Goal: Check status: Check status

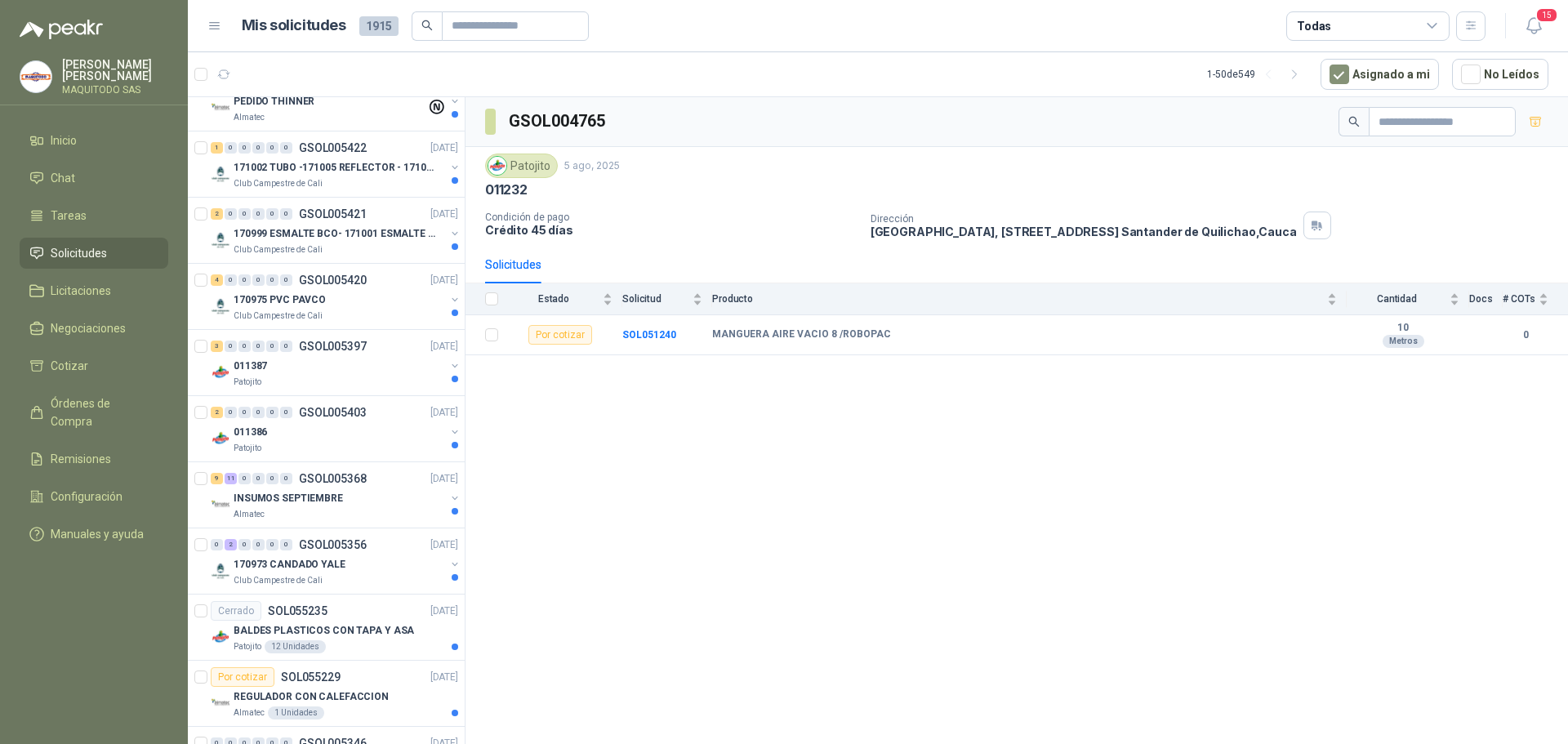
scroll to position [409, 0]
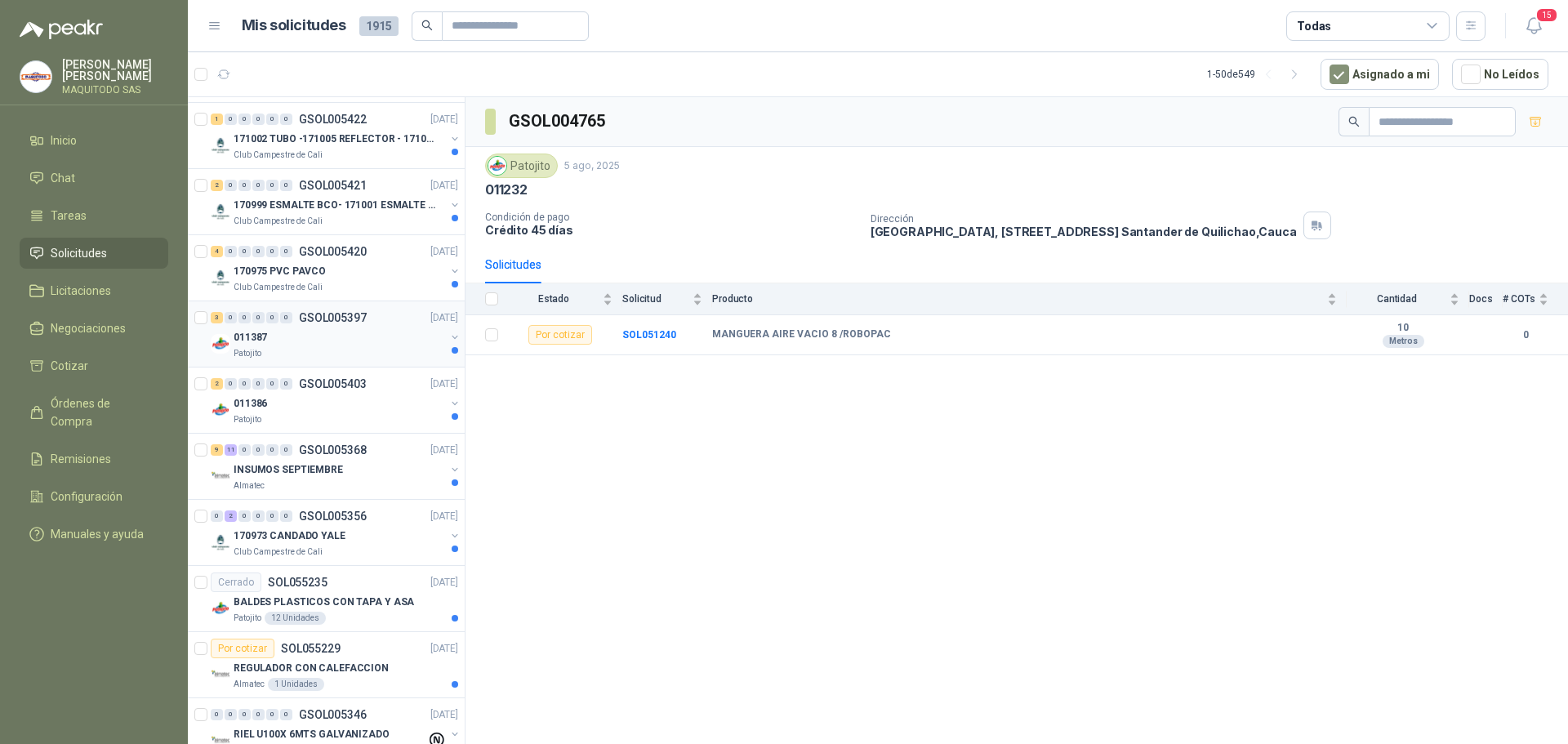
click at [304, 303] on div "3 0 0 0 0 0 GSOL005397 [DATE] 011387 Patojito" at bounding box center [326, 335] width 277 height 66
click at [330, 321] on p "GSOL005397" at bounding box center [333, 318] width 68 height 12
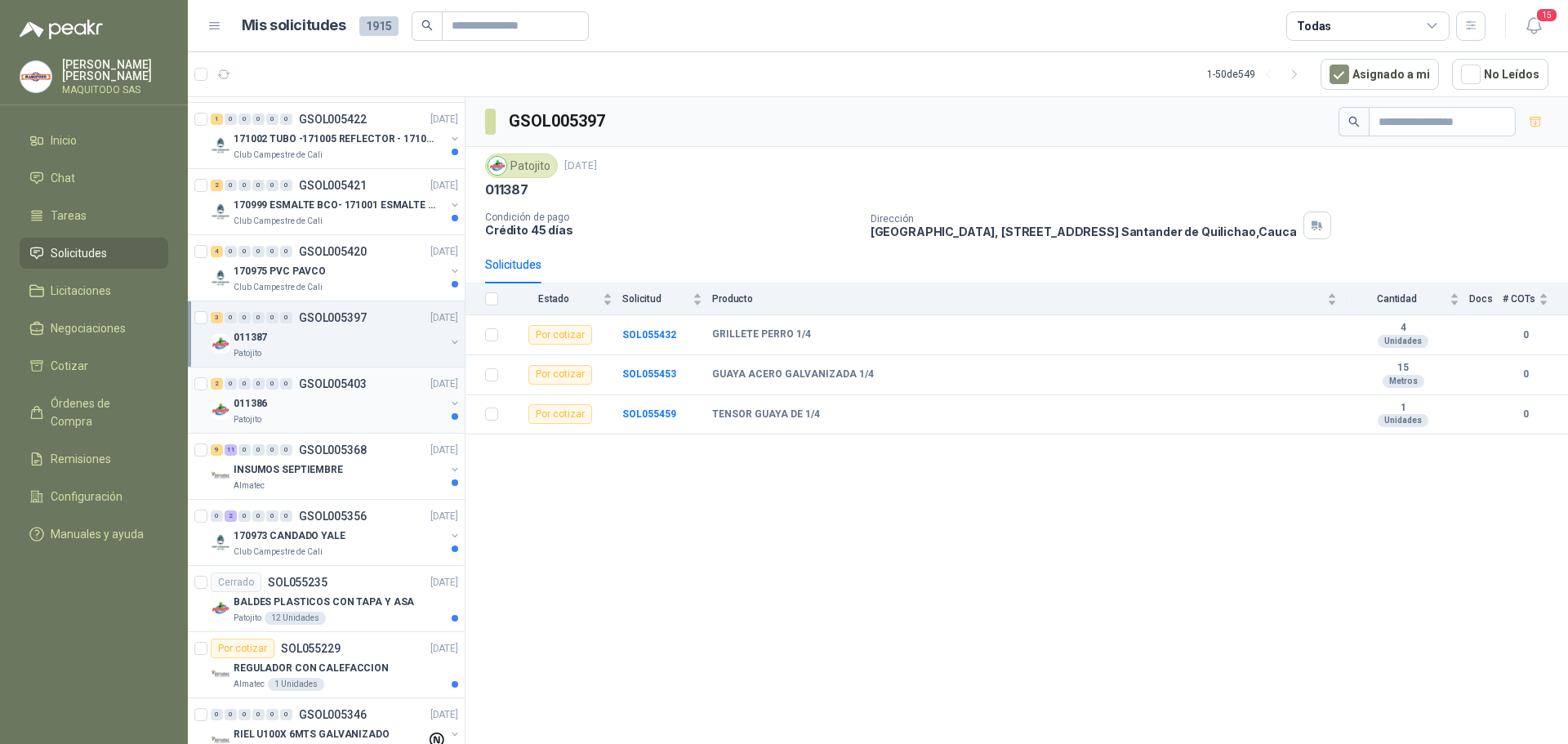
click at [332, 409] on div "011386" at bounding box center [339, 404] width 212 height 20
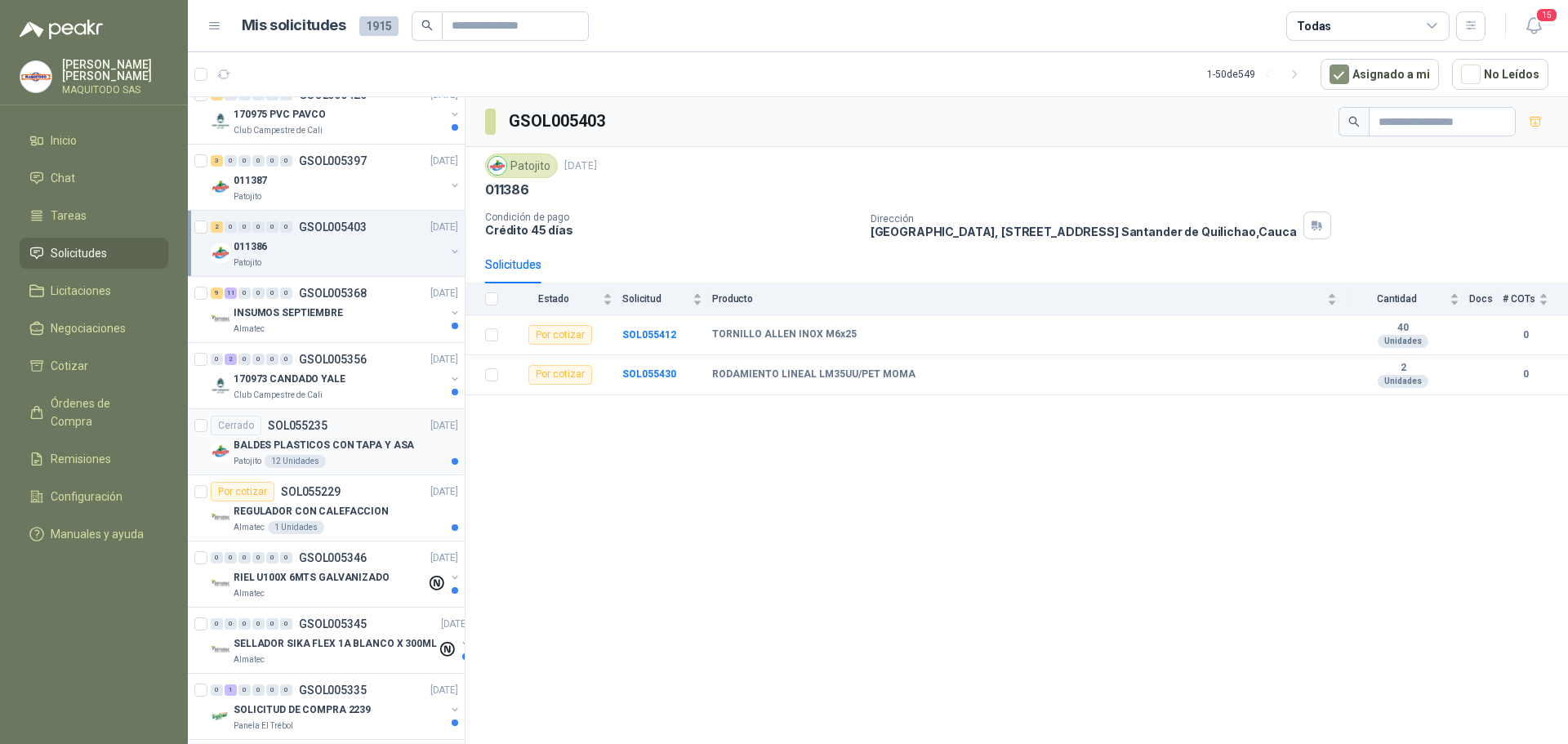
scroll to position [572, 0]
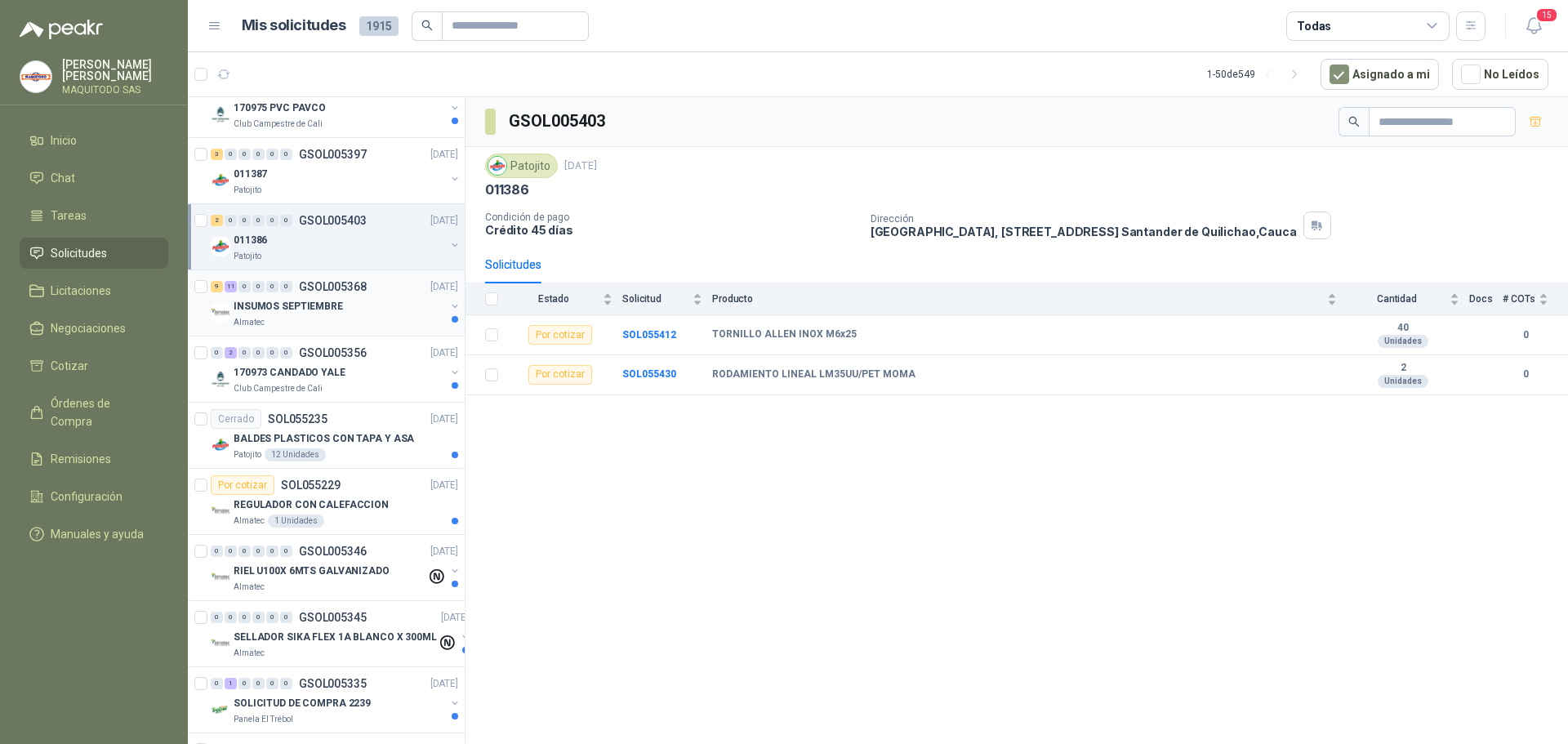
click at [329, 311] on p "INSUMOS SEPTIEMBRE" at bounding box center [288, 306] width 110 height 16
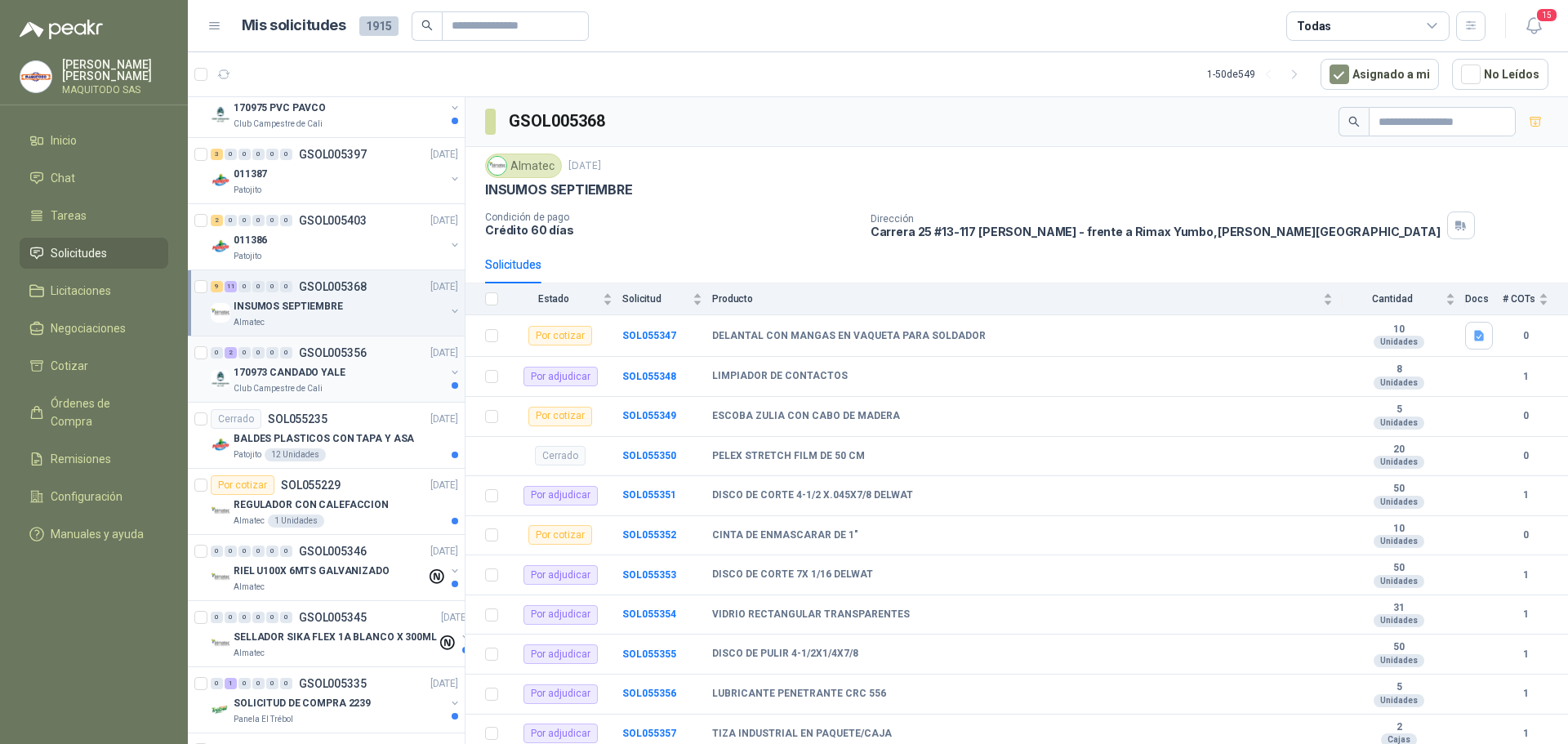
click at [359, 378] on div "170973 CANDADO YALE" at bounding box center [339, 373] width 212 height 20
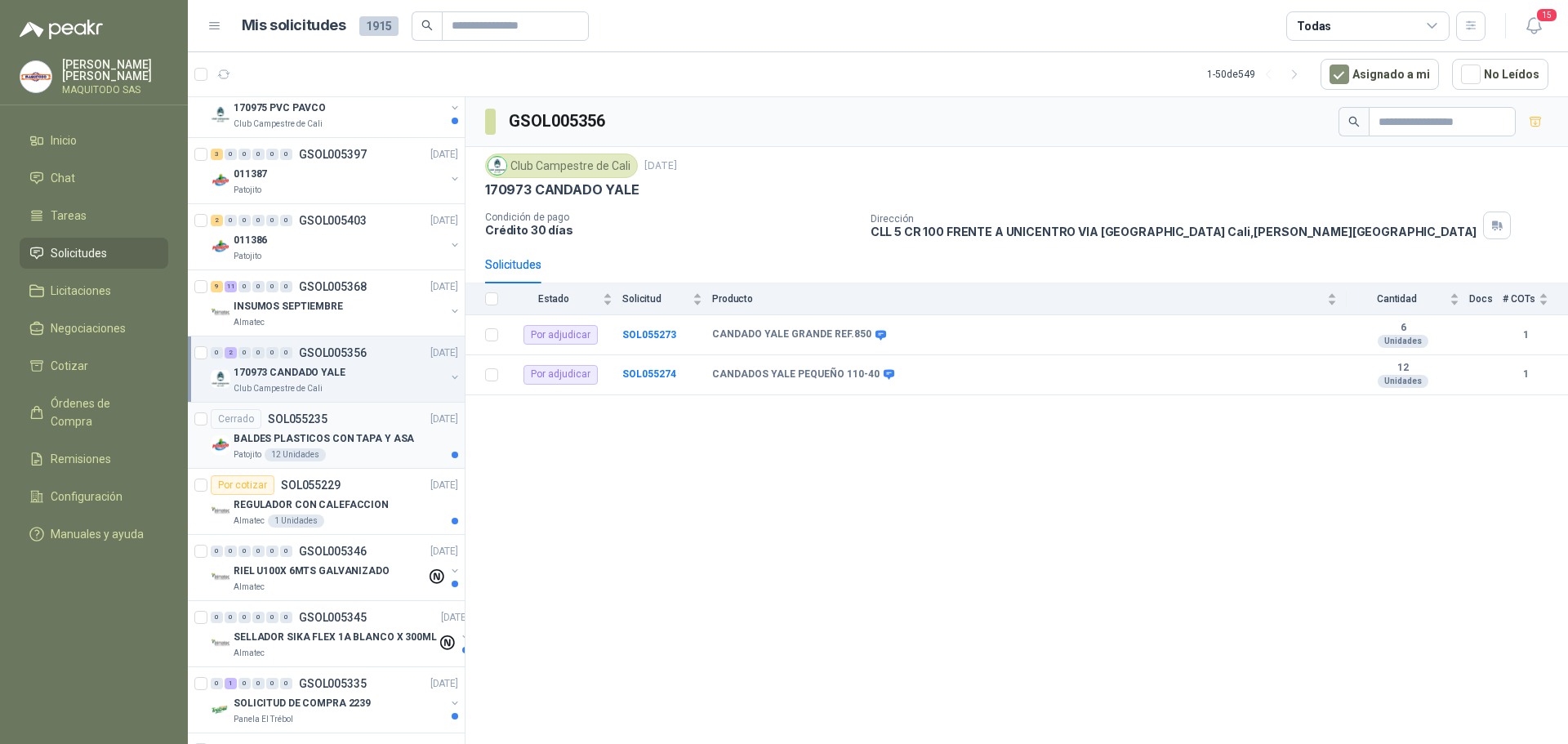
click at [374, 451] on div "Patojito 12 Unidades" at bounding box center [345, 455] width 225 height 13
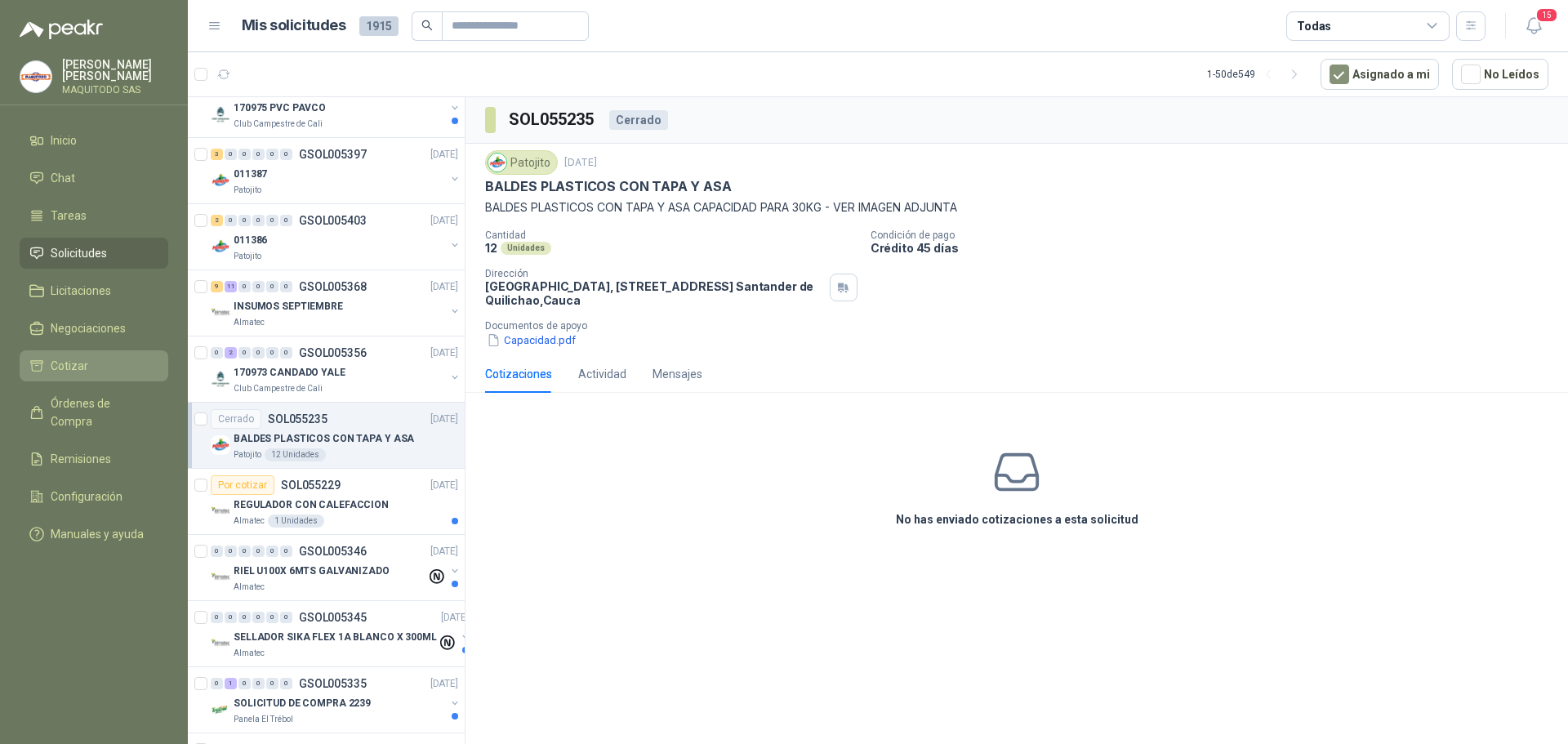
click at [69, 363] on span "Cotizar" at bounding box center [69, 366] width 37 height 18
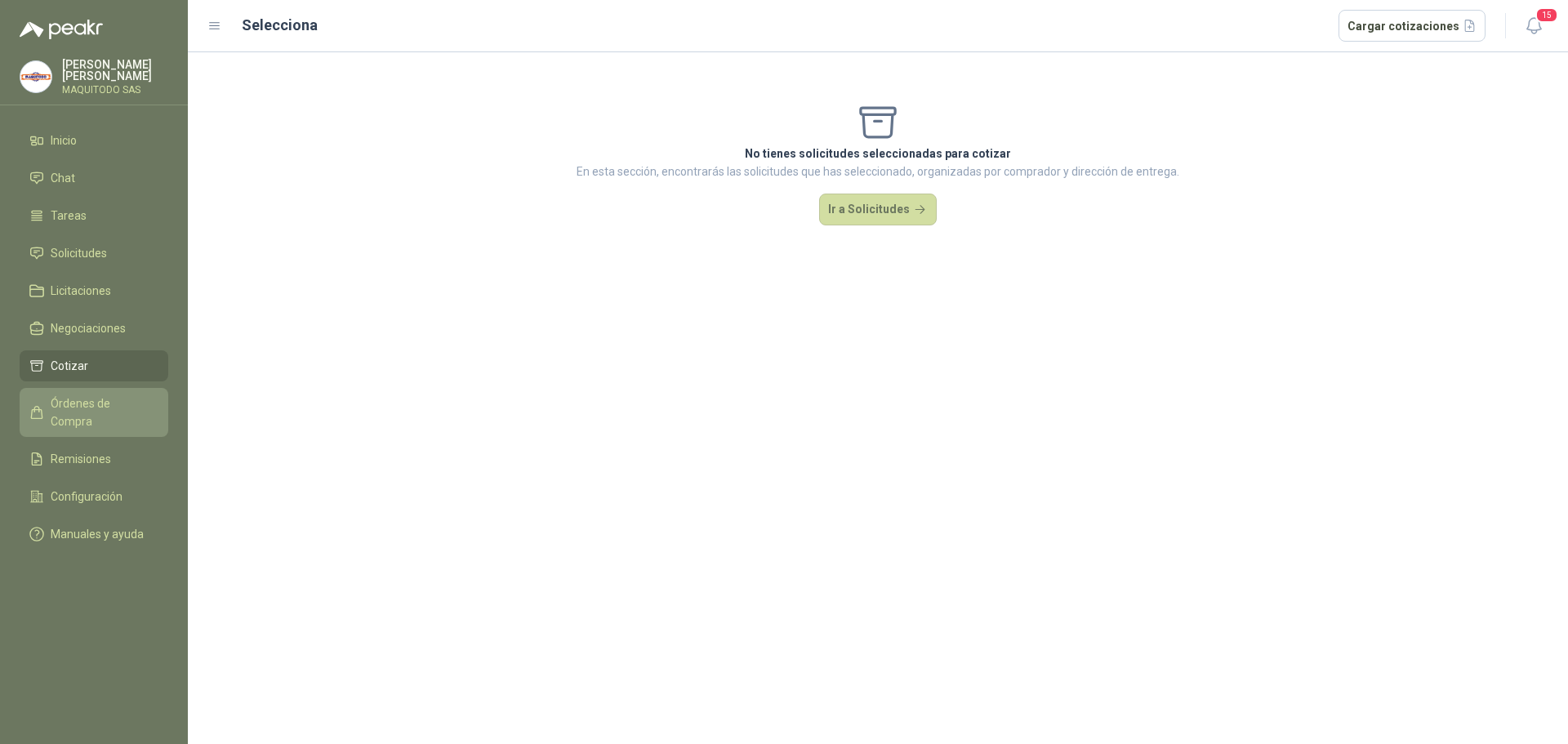
click at [69, 388] on link "Órdenes de Compra" at bounding box center [94, 412] width 149 height 49
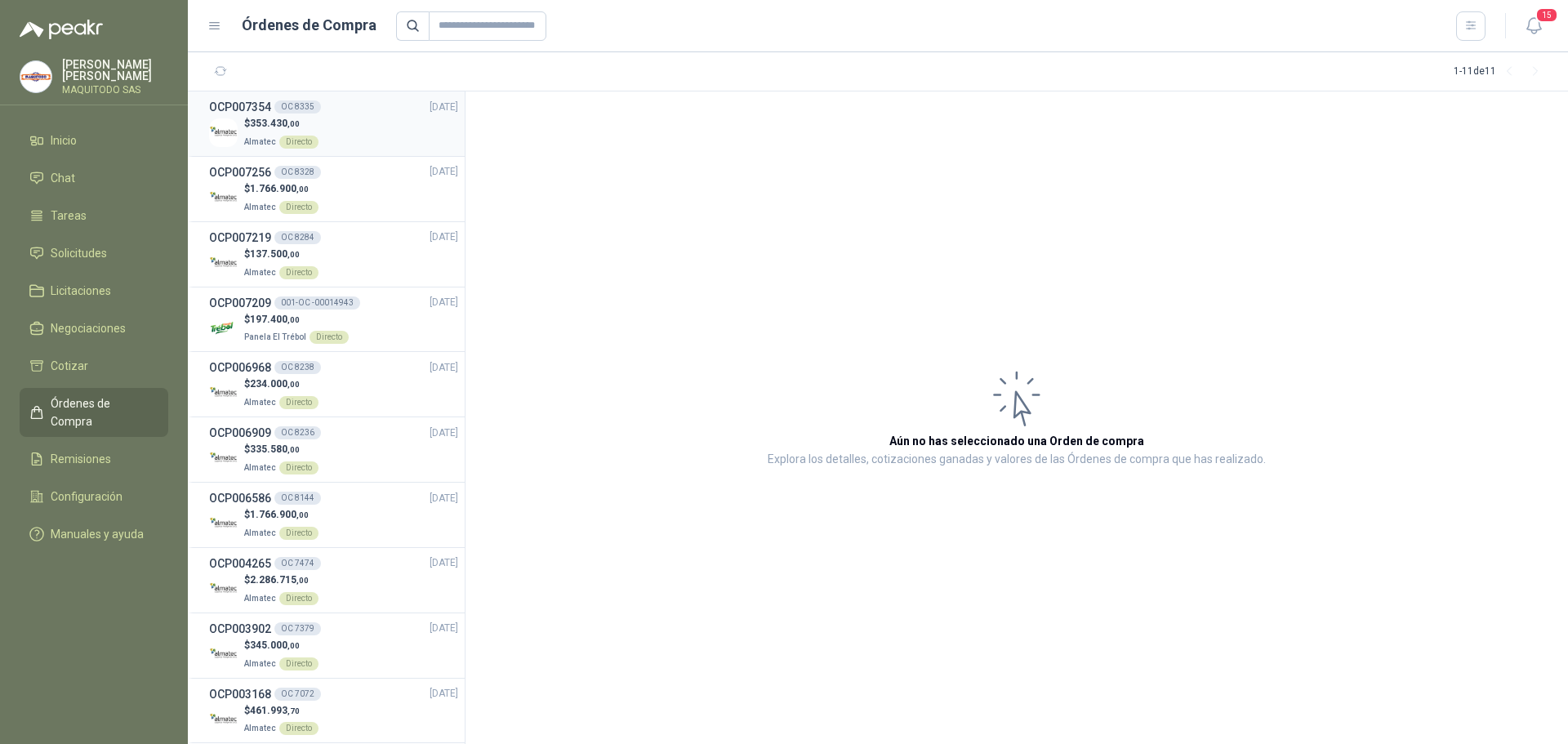
click at [335, 112] on div "OCP007354 OC 8335 [DATE]" at bounding box center [334, 107] width 249 height 18
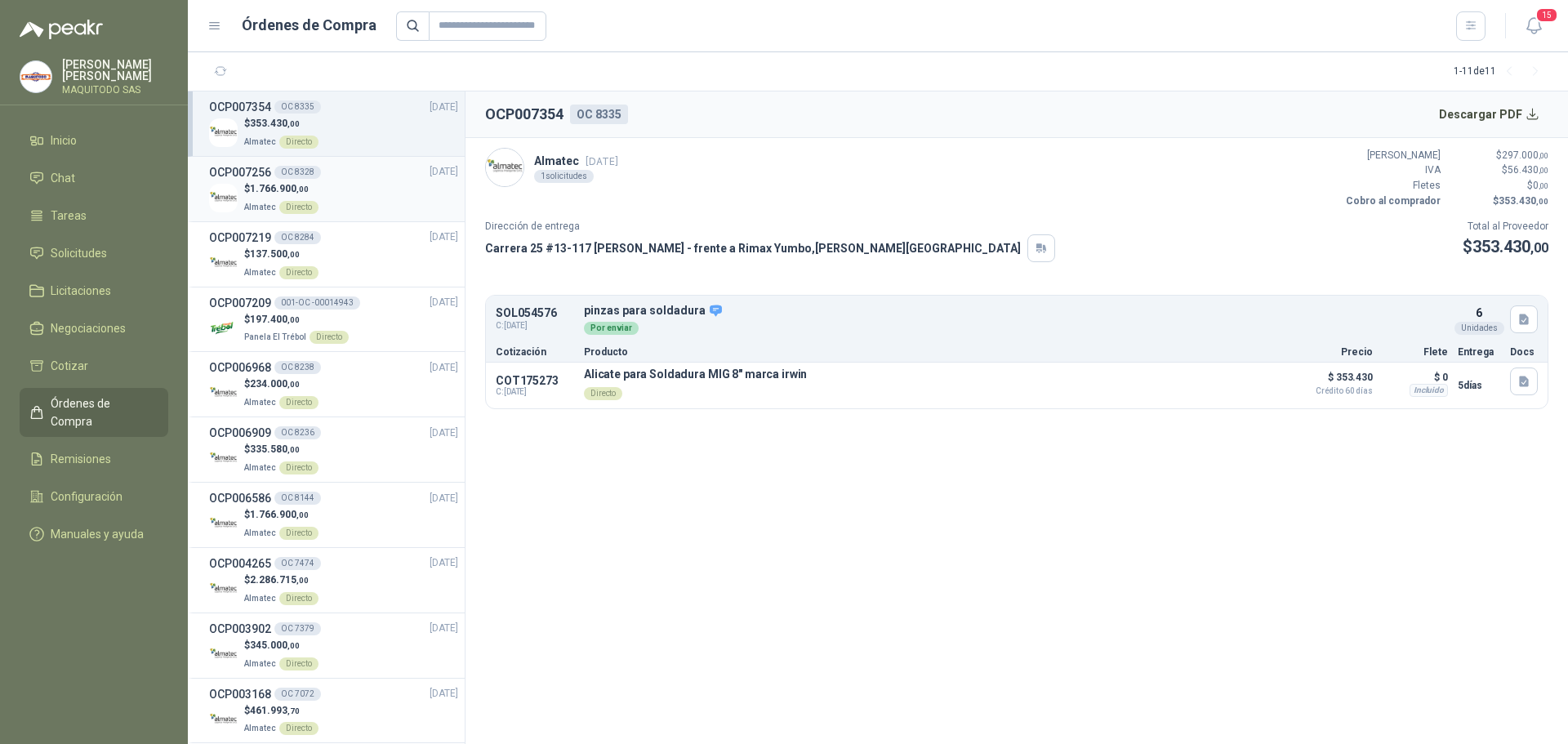
click at [354, 174] on div "OCP007256 OC 8328 [DATE]" at bounding box center [334, 173] width 249 height 18
click at [367, 125] on div "$ 353.430 ,00 Almatec Directo" at bounding box center [334, 133] width 249 height 33
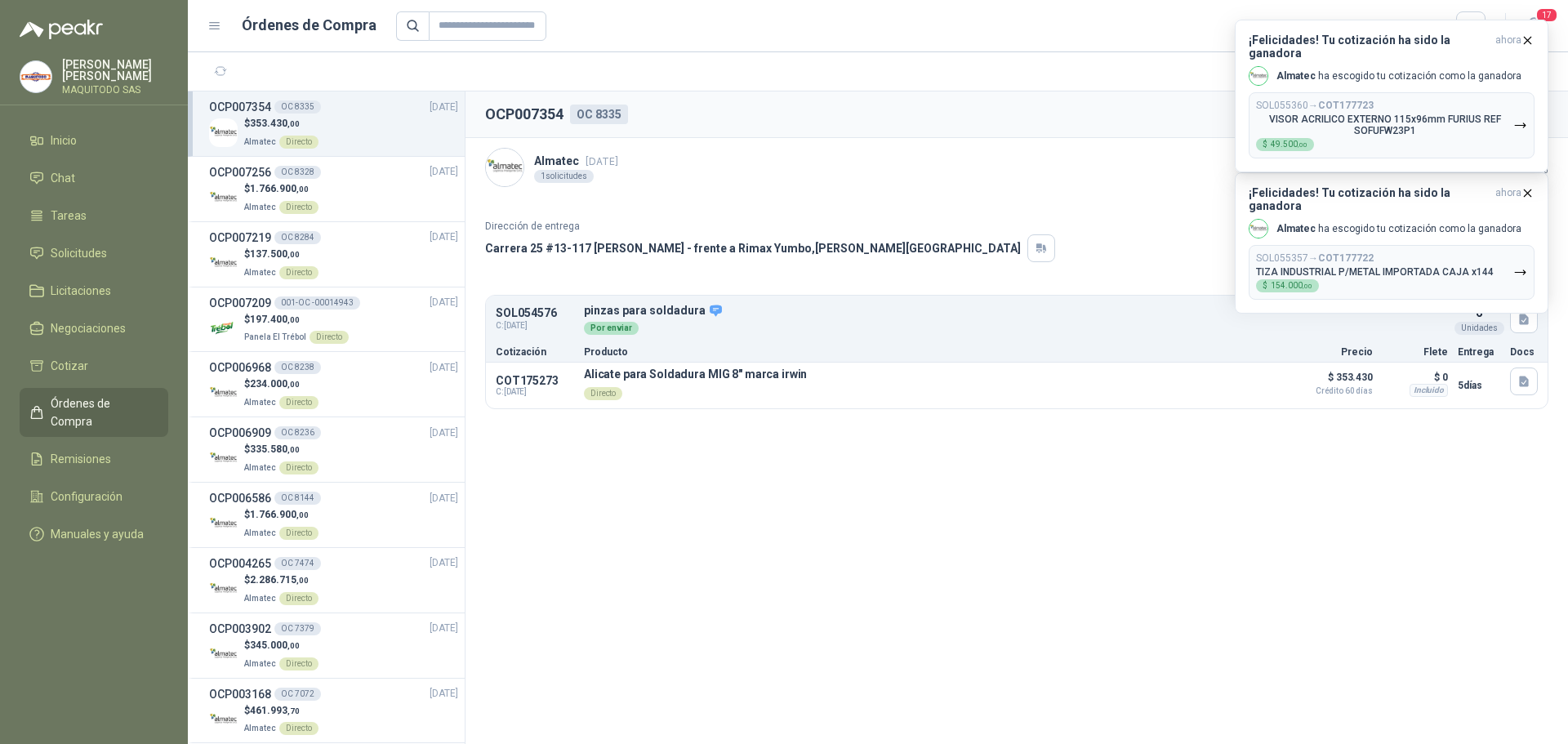
click at [634, 345] on div "Cotización Producto Precio Flete Entrega Docs" at bounding box center [1016, 351] width 1062 height 22
click at [657, 364] on div "COT175273 C: [DATE] Alicate para Soldadura MIG 8" [PERSON_NAME] Directo Detalle…" at bounding box center [1016, 385] width 1062 height 46
click at [745, 389] on p "Directo" at bounding box center [695, 392] width 223 height 23
click at [1257, 389] on button "Detalles" at bounding box center [1243, 386] width 76 height 22
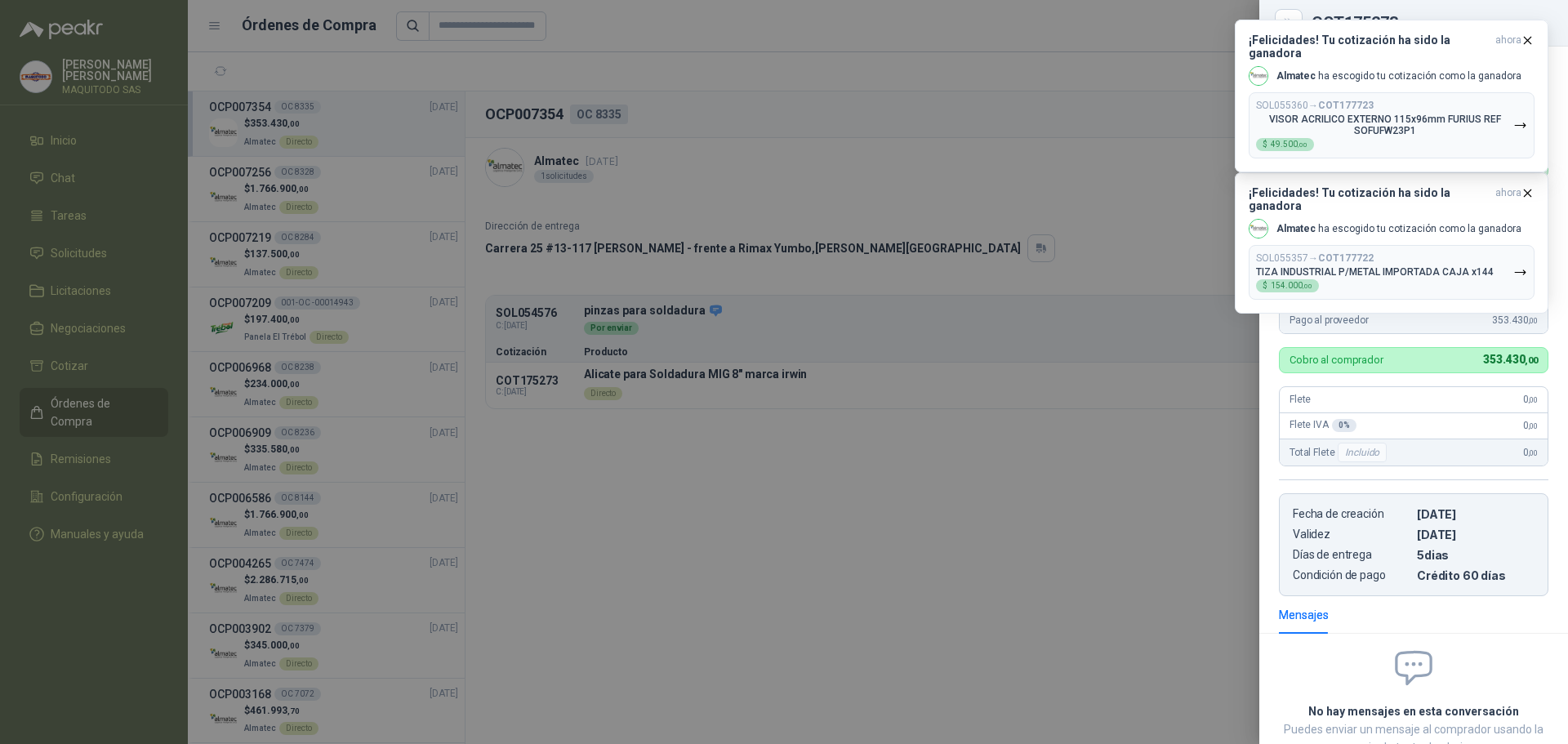
scroll to position [115, 0]
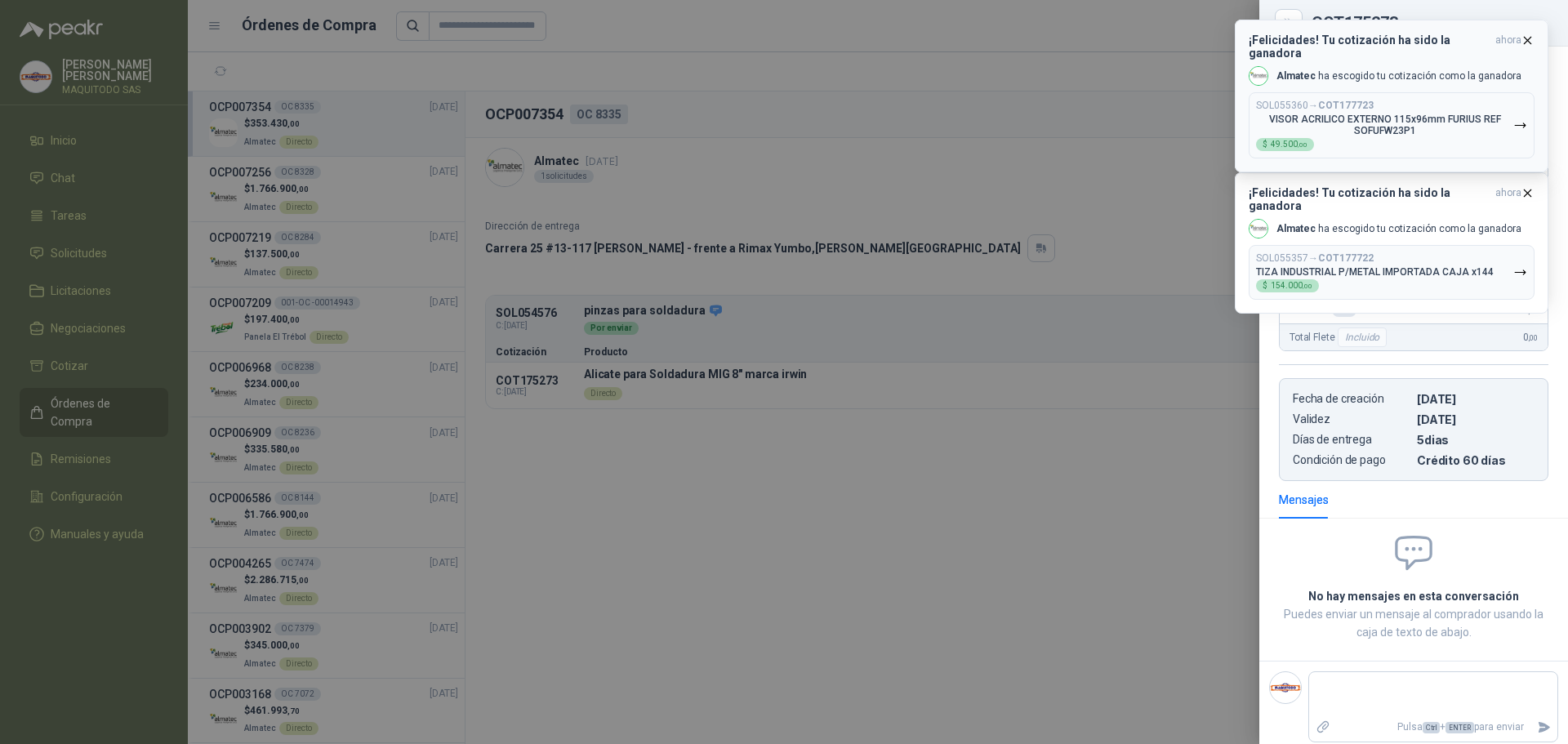
click at [1530, 39] on icon "button" at bounding box center [1527, 40] width 14 height 14
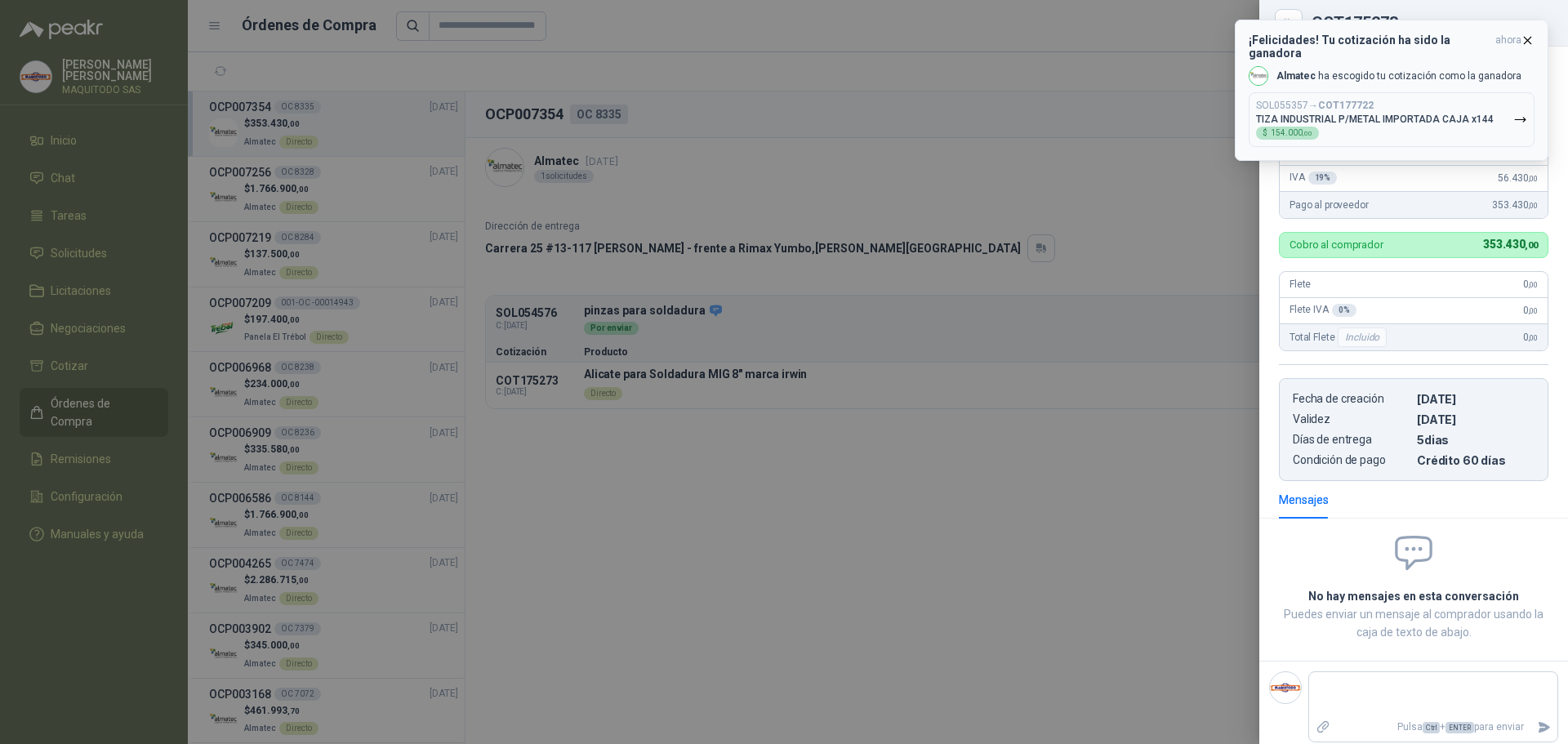
click at [1532, 42] on icon "button" at bounding box center [1527, 40] width 14 height 14
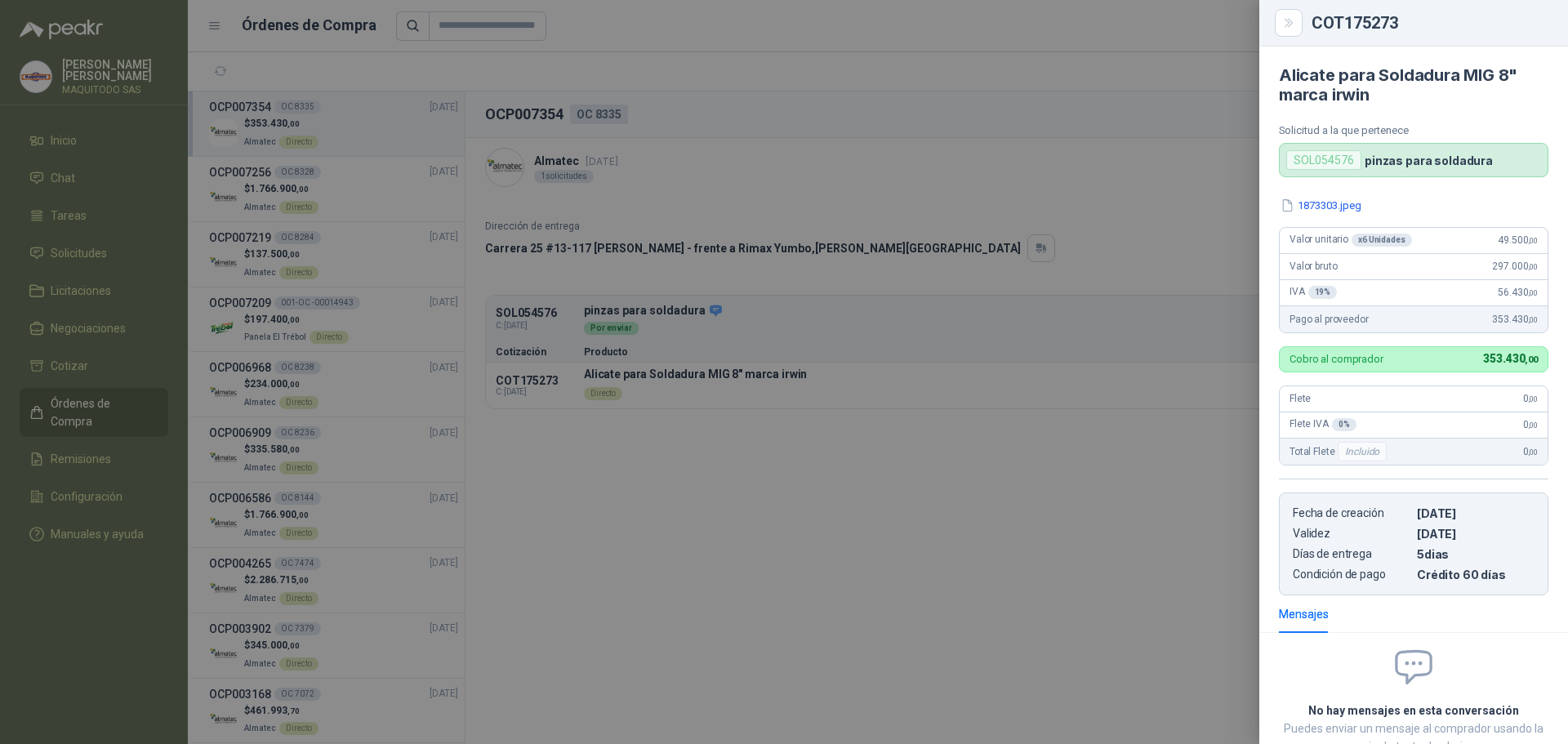
scroll to position [0, 0]
click at [1324, 203] on button "1873303.jpeg" at bounding box center [1321, 206] width 84 height 17
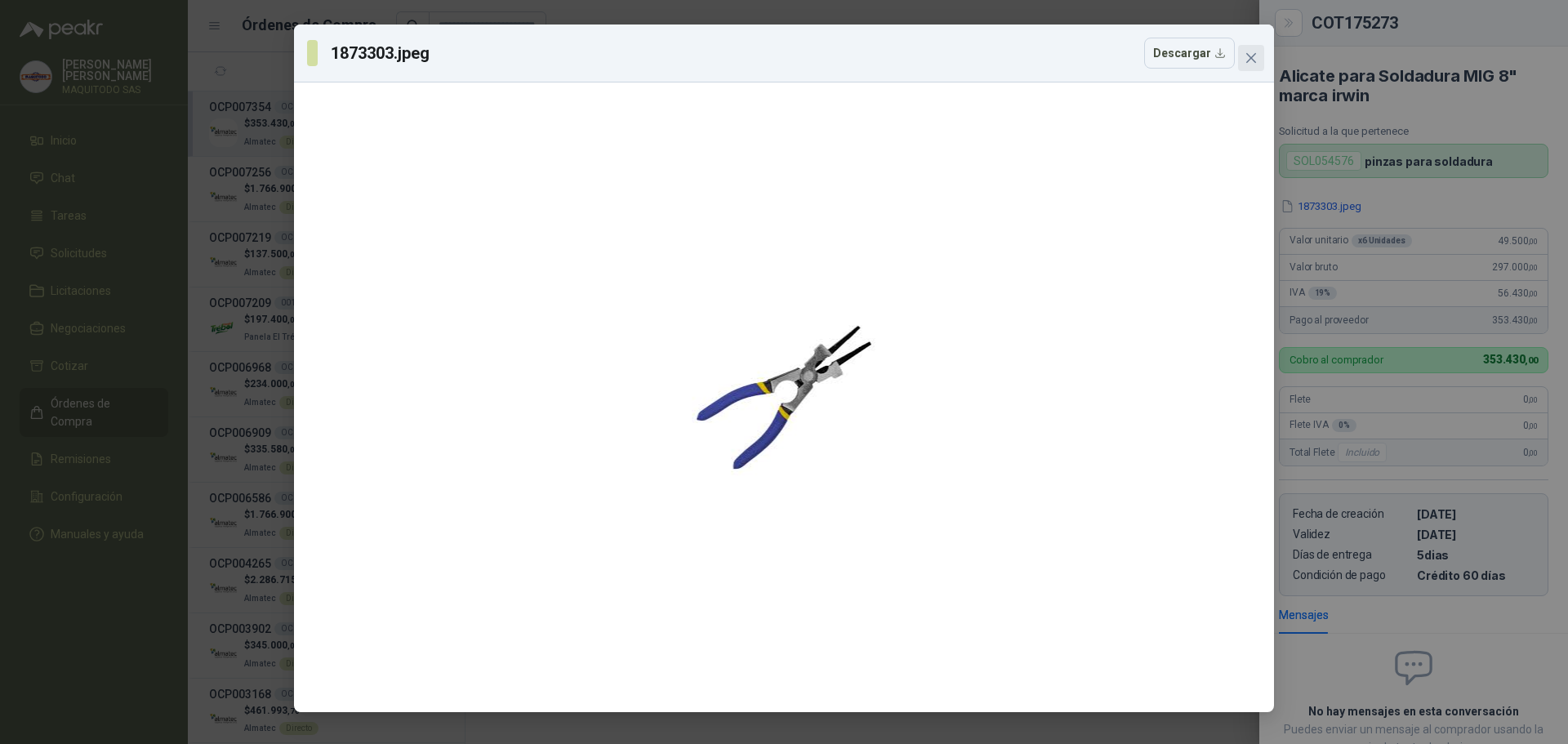
click at [1242, 52] on span "Close" at bounding box center [1251, 58] width 26 height 13
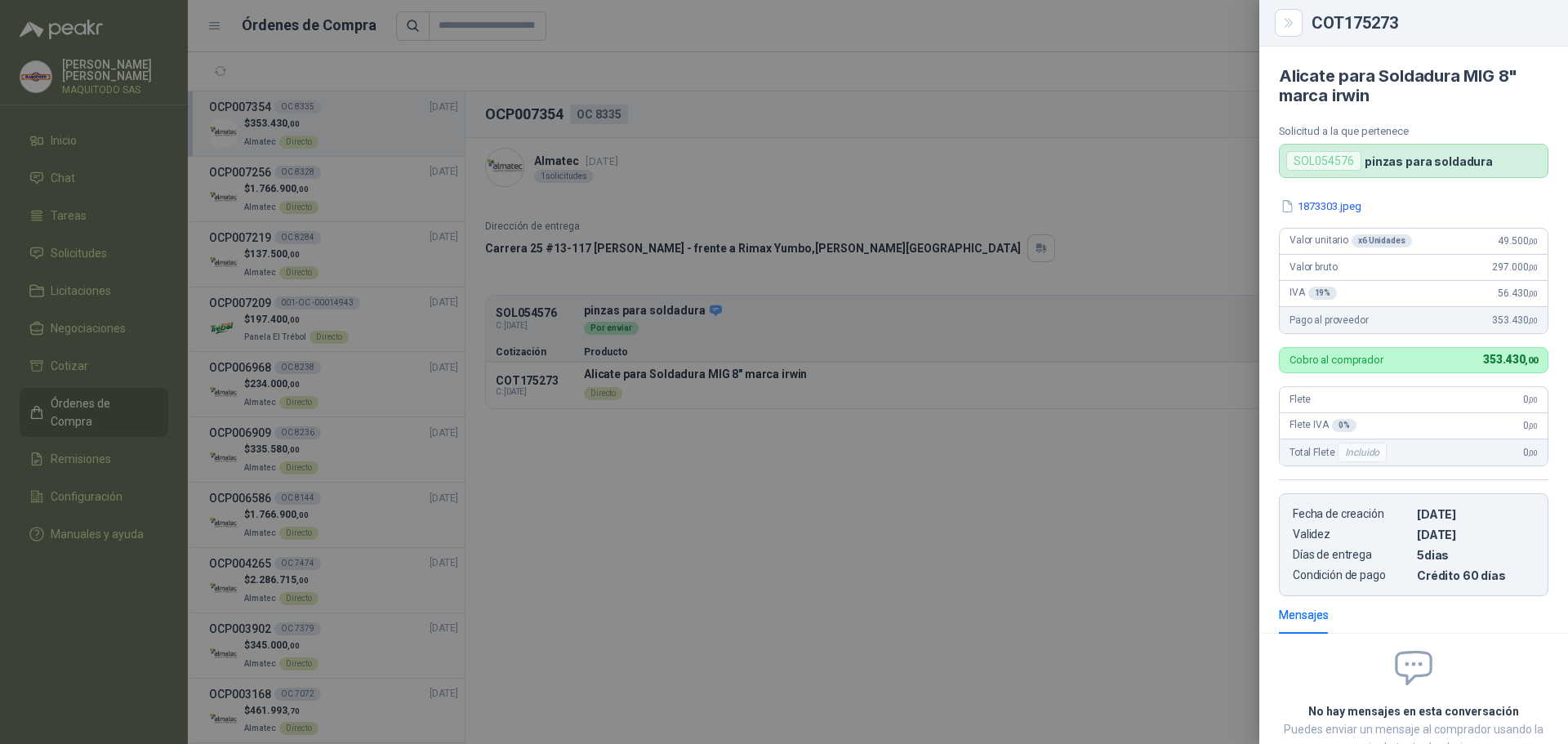
click at [777, 198] on div at bounding box center [784, 372] width 1568 height 744
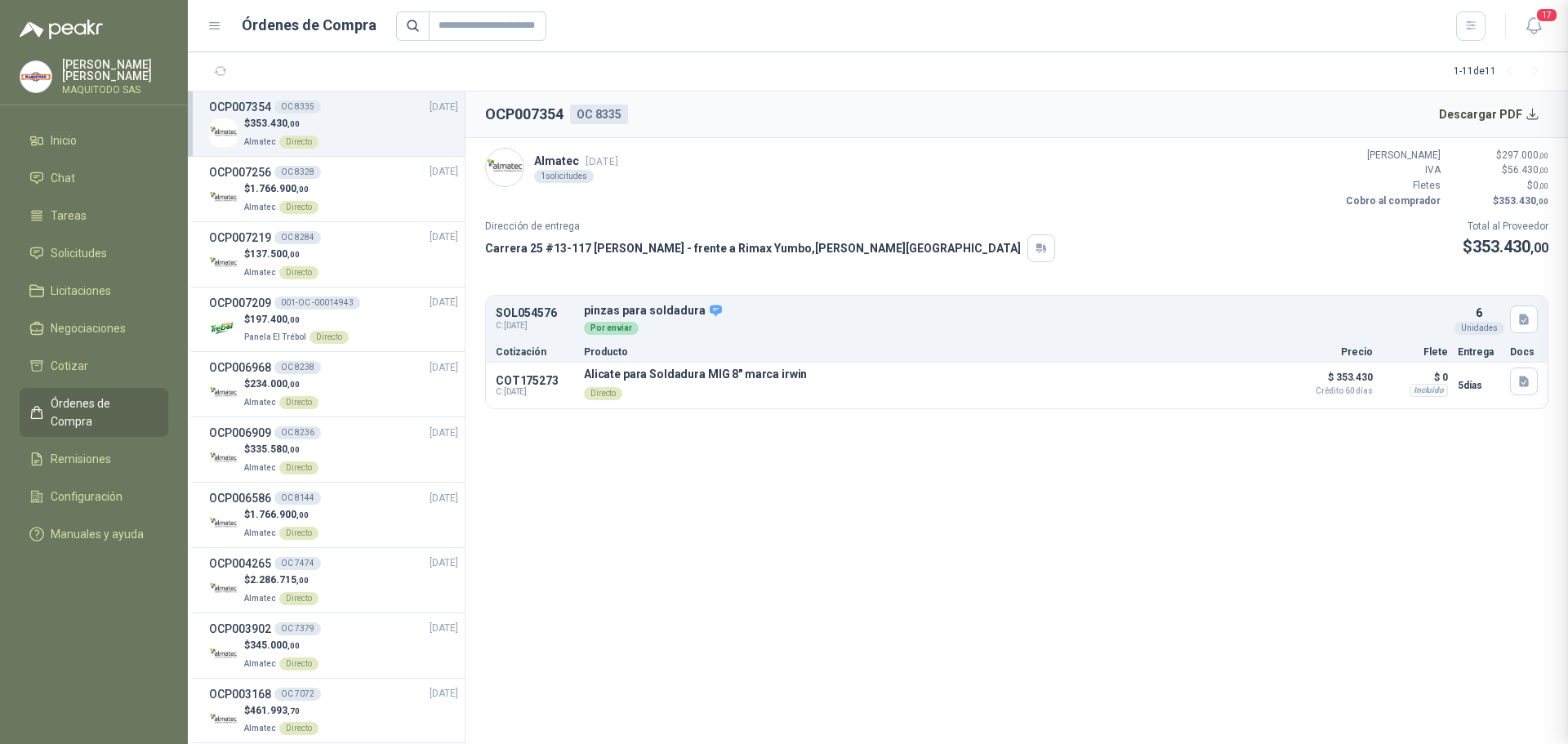
scroll to position [124, 0]
